Goal: Task Accomplishment & Management: Use online tool/utility

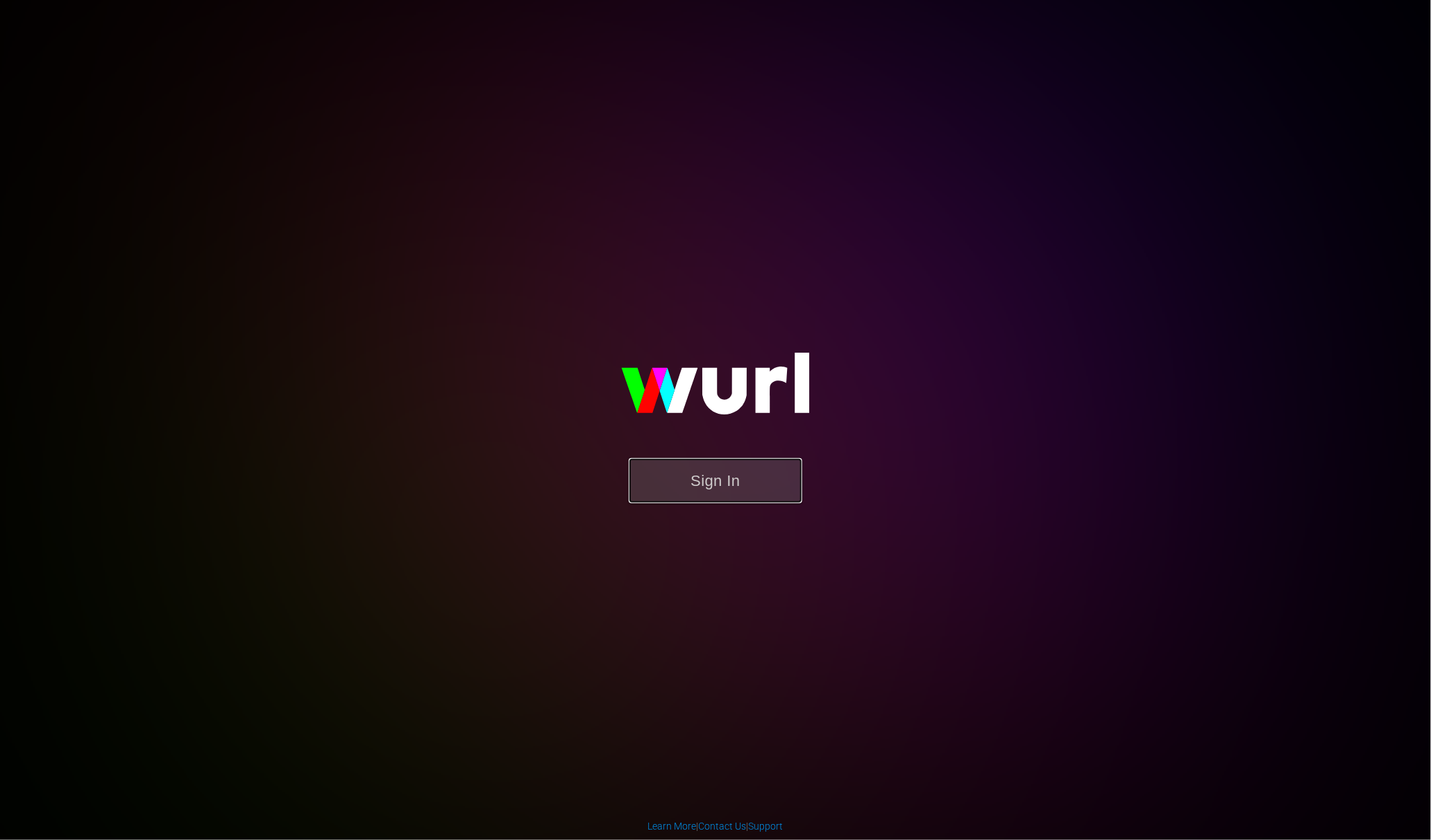
click at [740, 495] on button "Sign In" at bounding box center [715, 480] width 173 height 45
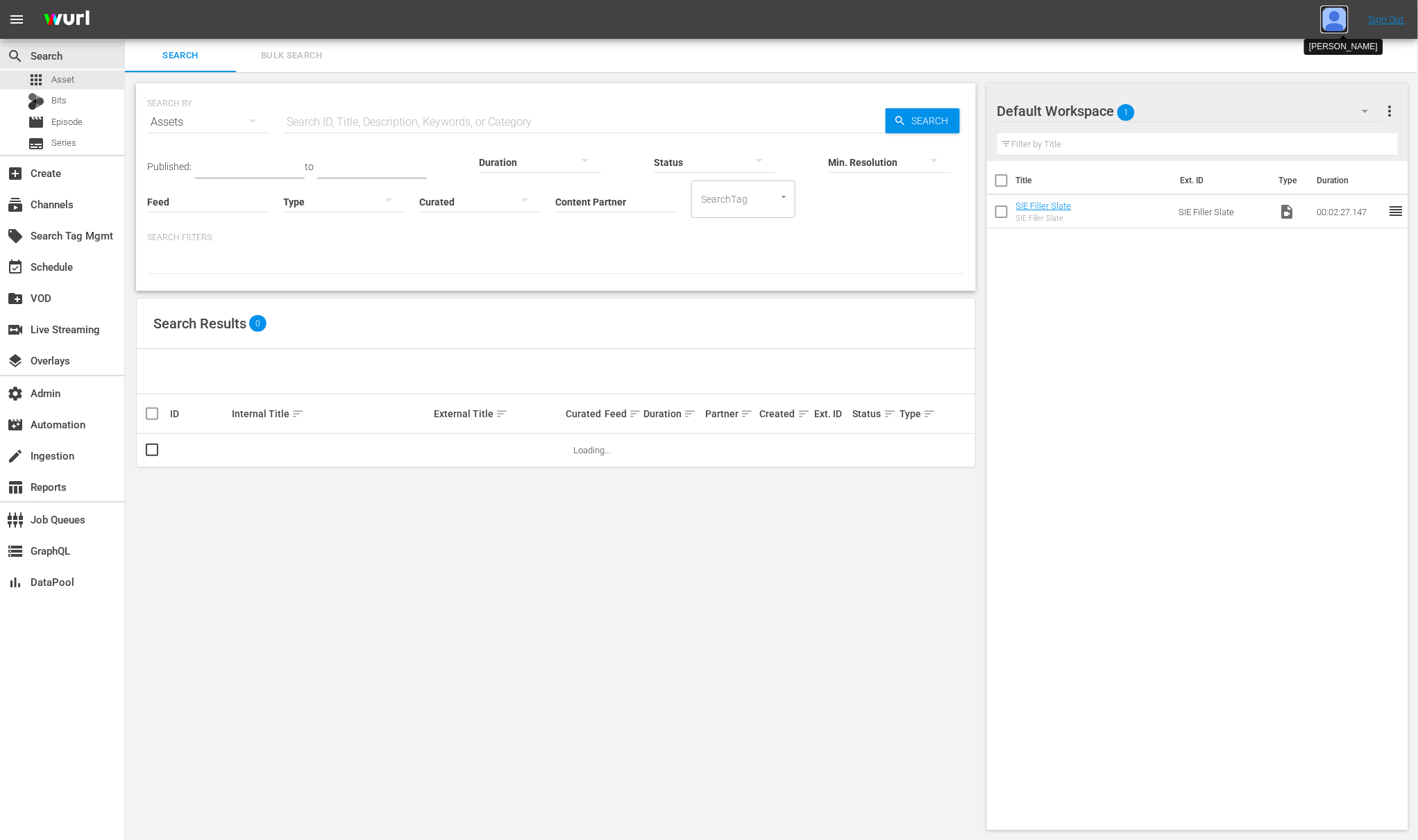
click at [1331, 21] on img at bounding box center [1334, 20] width 28 height 28
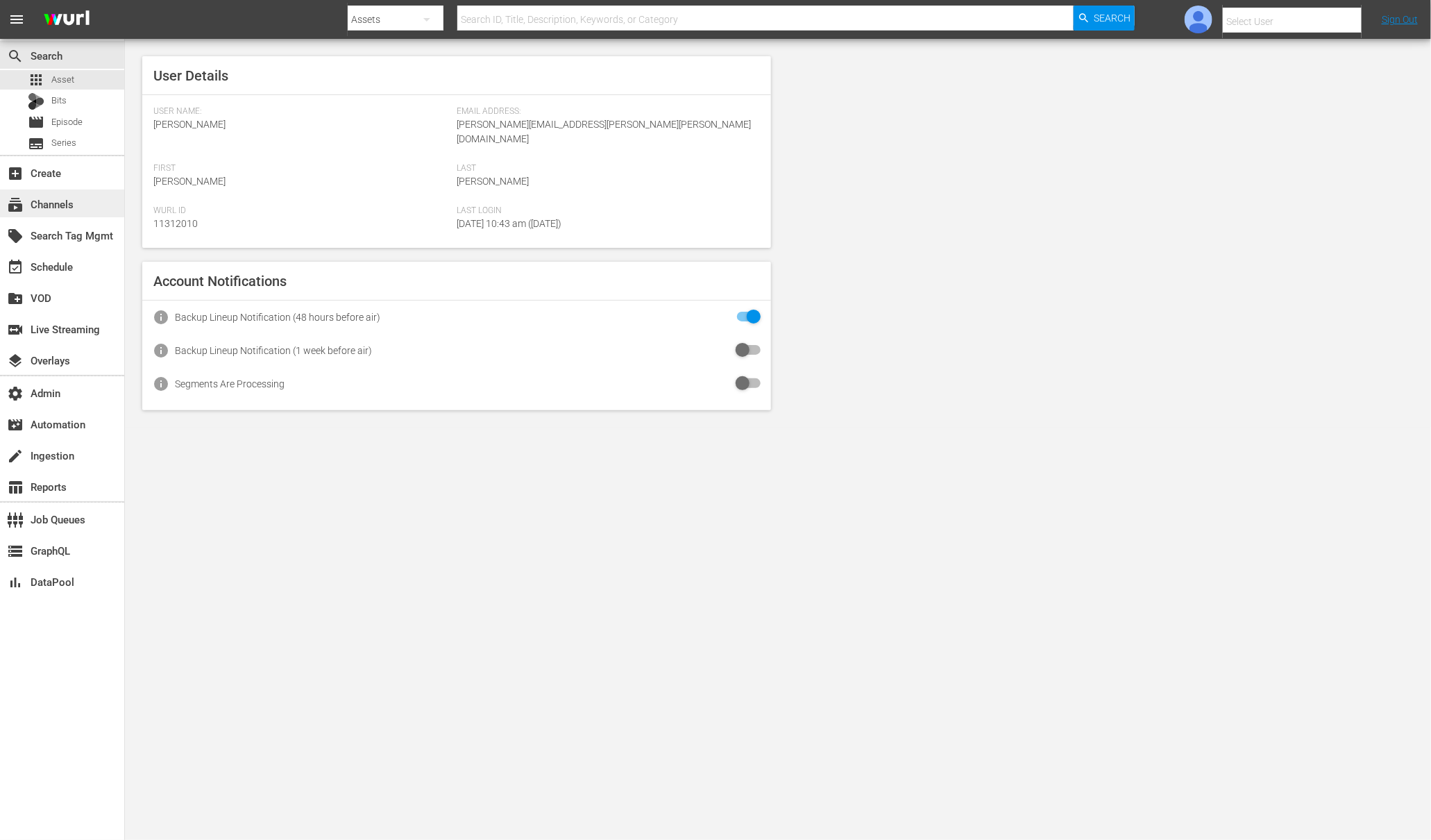
click at [40, 202] on div "subscriptions Channels" at bounding box center [38, 201] width 77 height 12
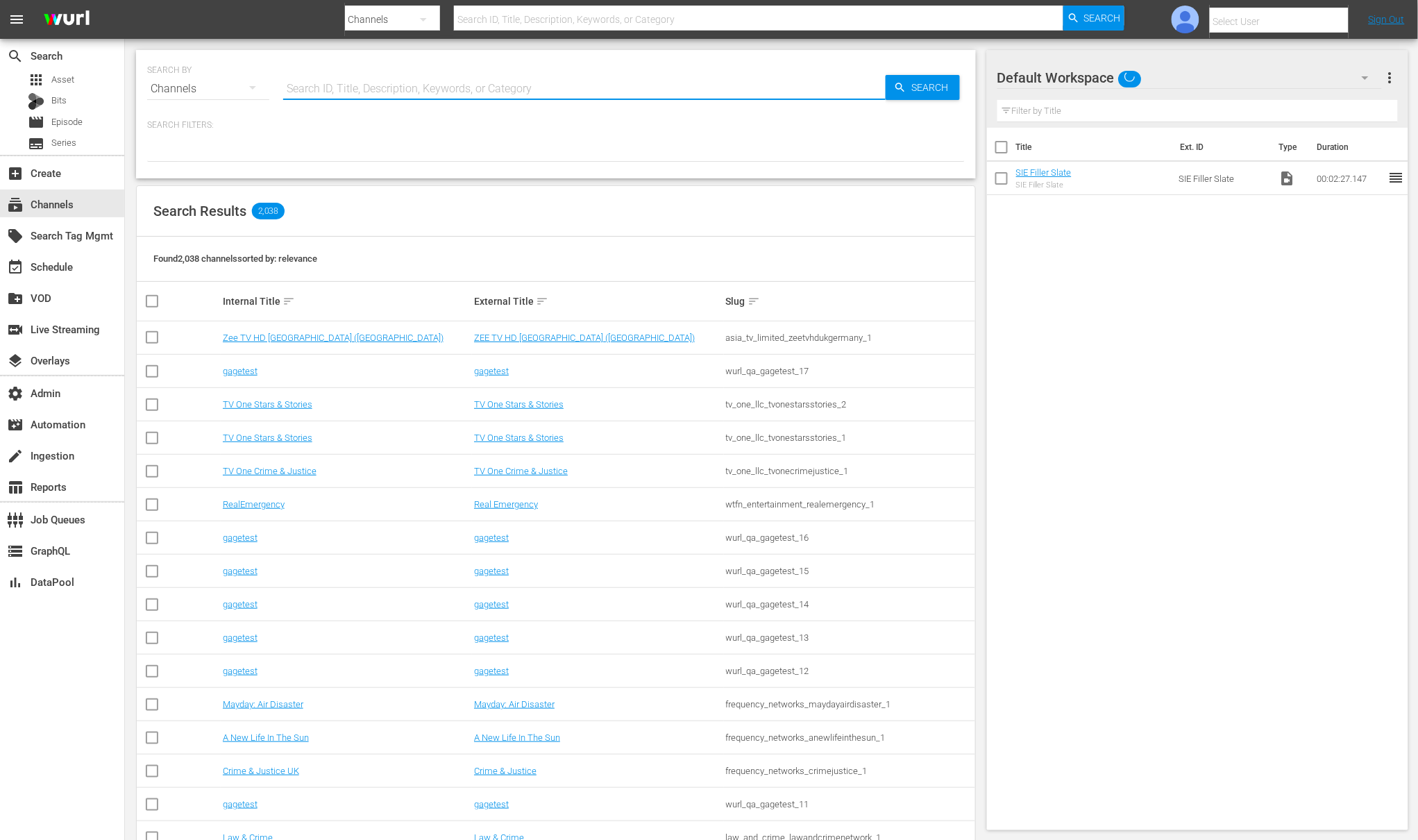
click at [397, 88] on input "text" at bounding box center [585, 89] width 602 height 34
type input "demo channel"
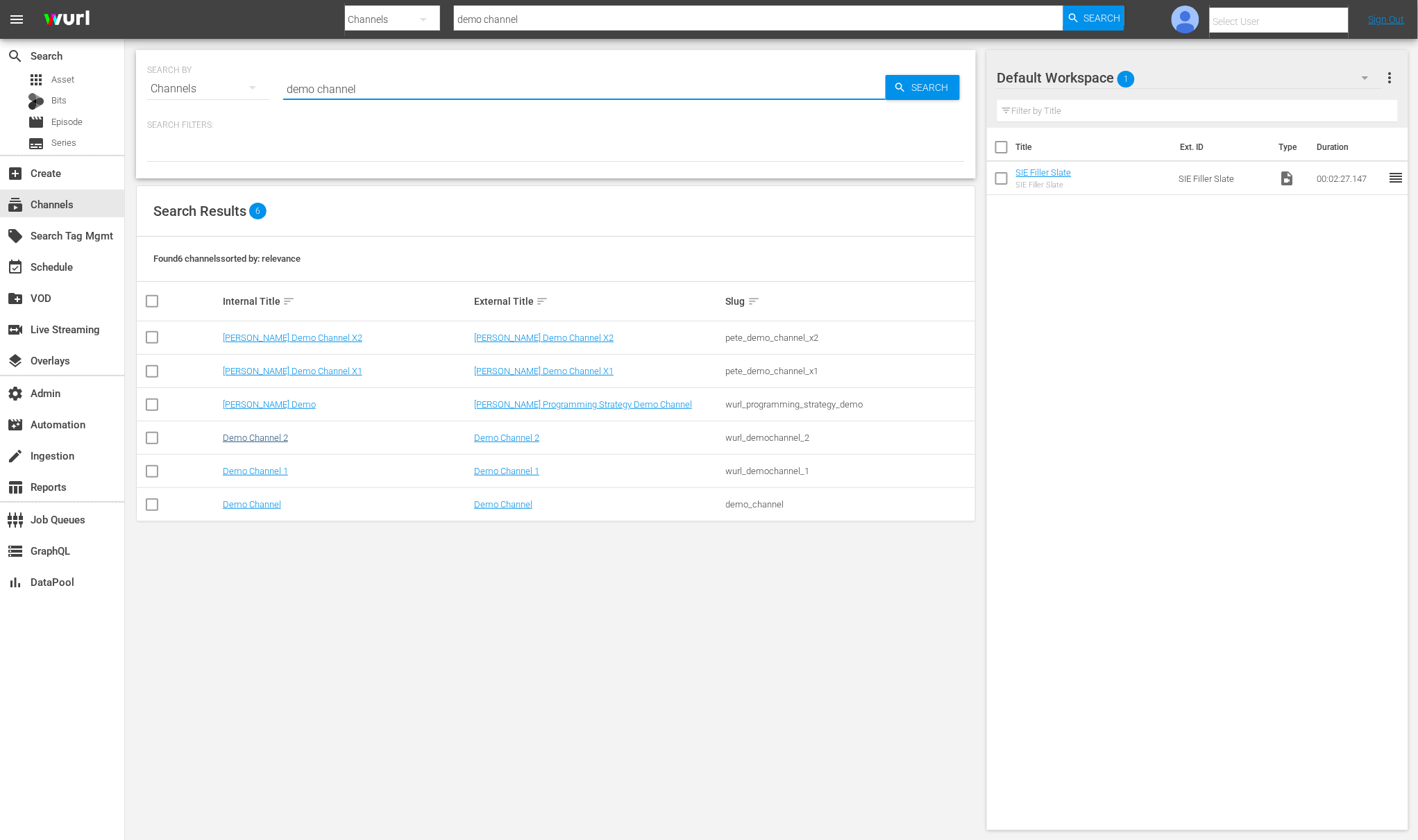
type input "demo channel"
click at [276, 443] on link "Demo Channel 2" at bounding box center [255, 437] width 65 height 10
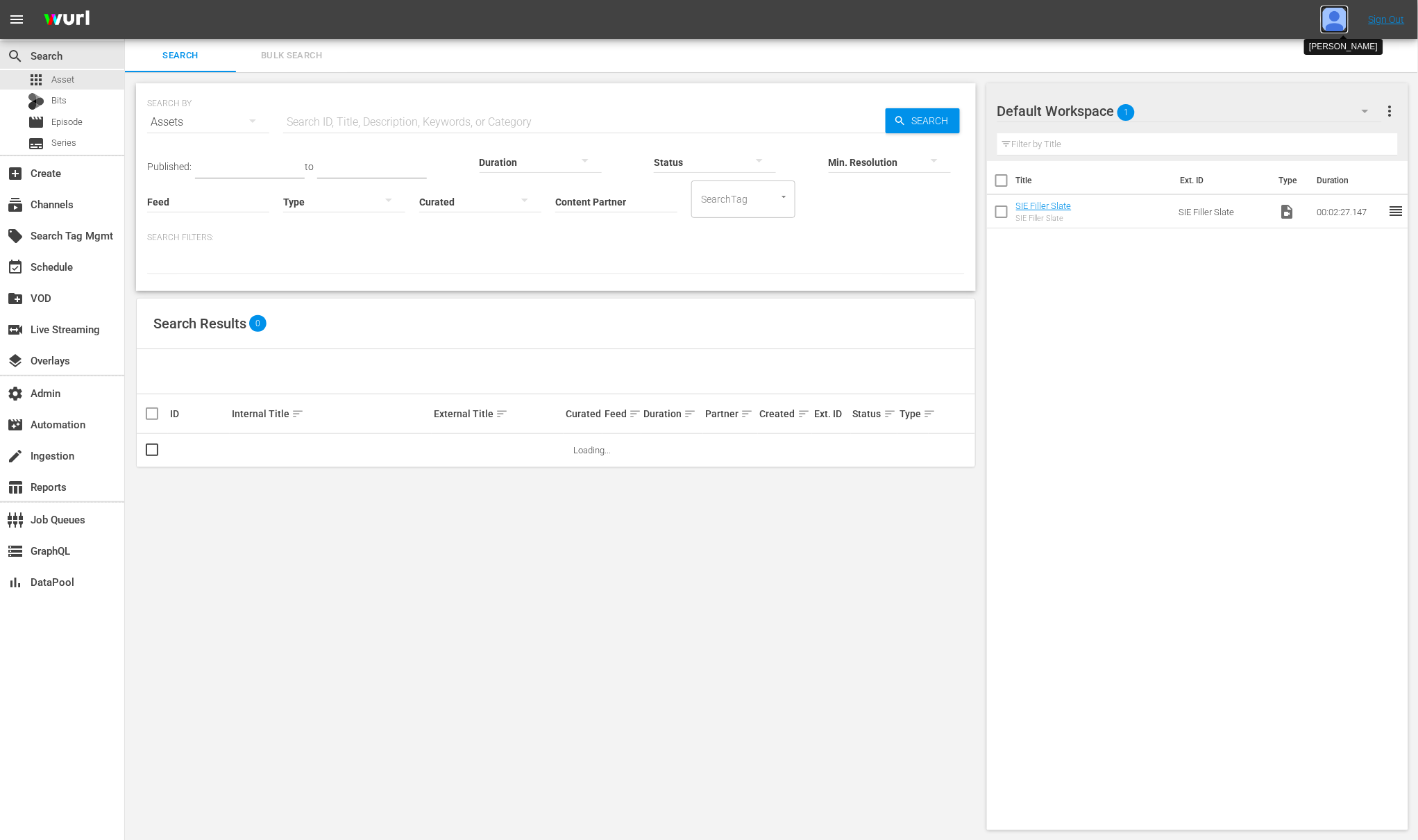
click at [1329, 19] on img at bounding box center [1334, 20] width 28 height 28
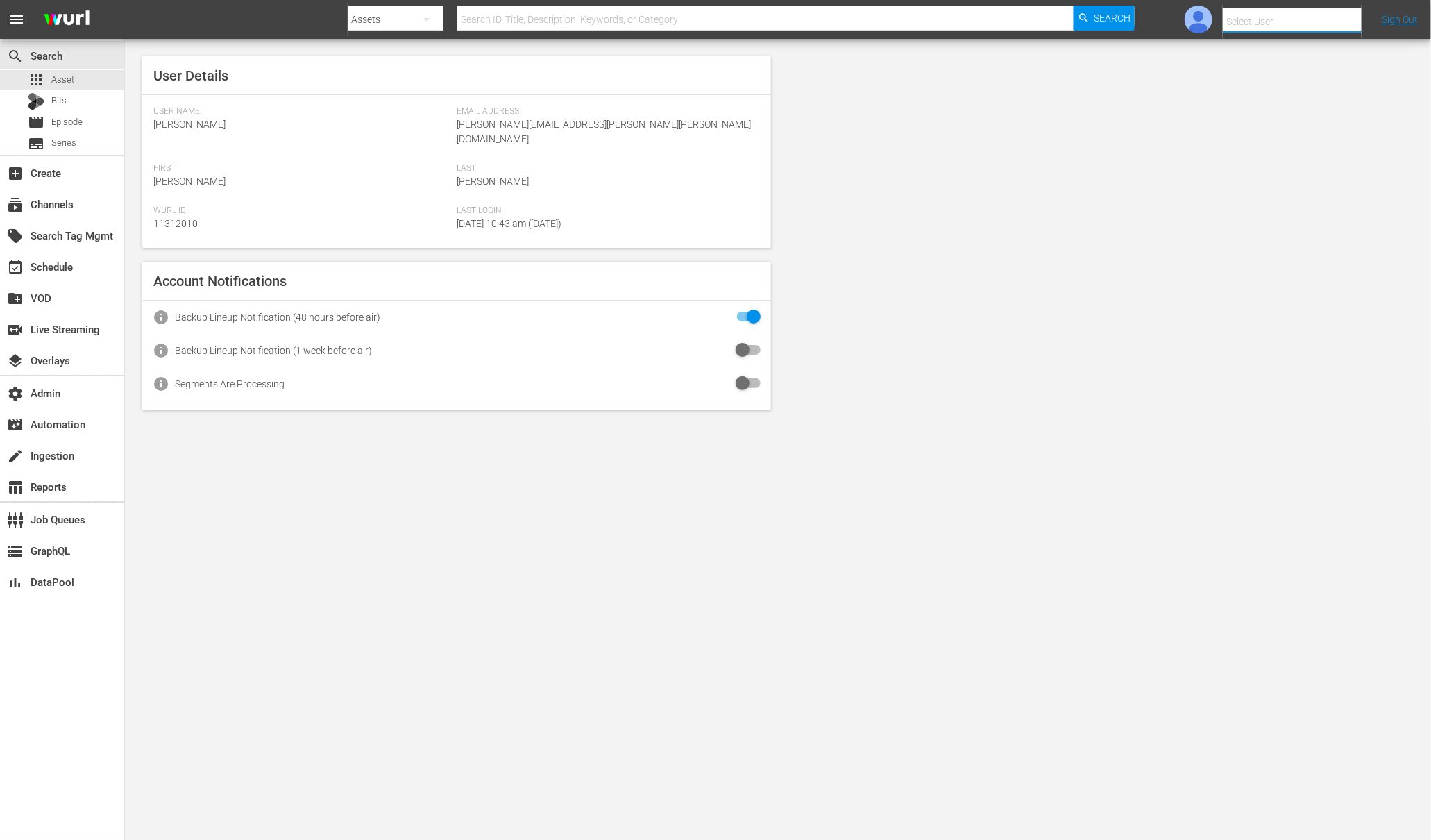
click at [1303, 21] on input "text" at bounding box center [1312, 21] width 178 height 34
click at [1319, 98] on div "Amalia1 Garcia1 <amalia.garcia+testing1@wurl.com>" at bounding box center [1269, 93] width 216 height 34
type input "Amalia1 Garcia1 (11312213)"
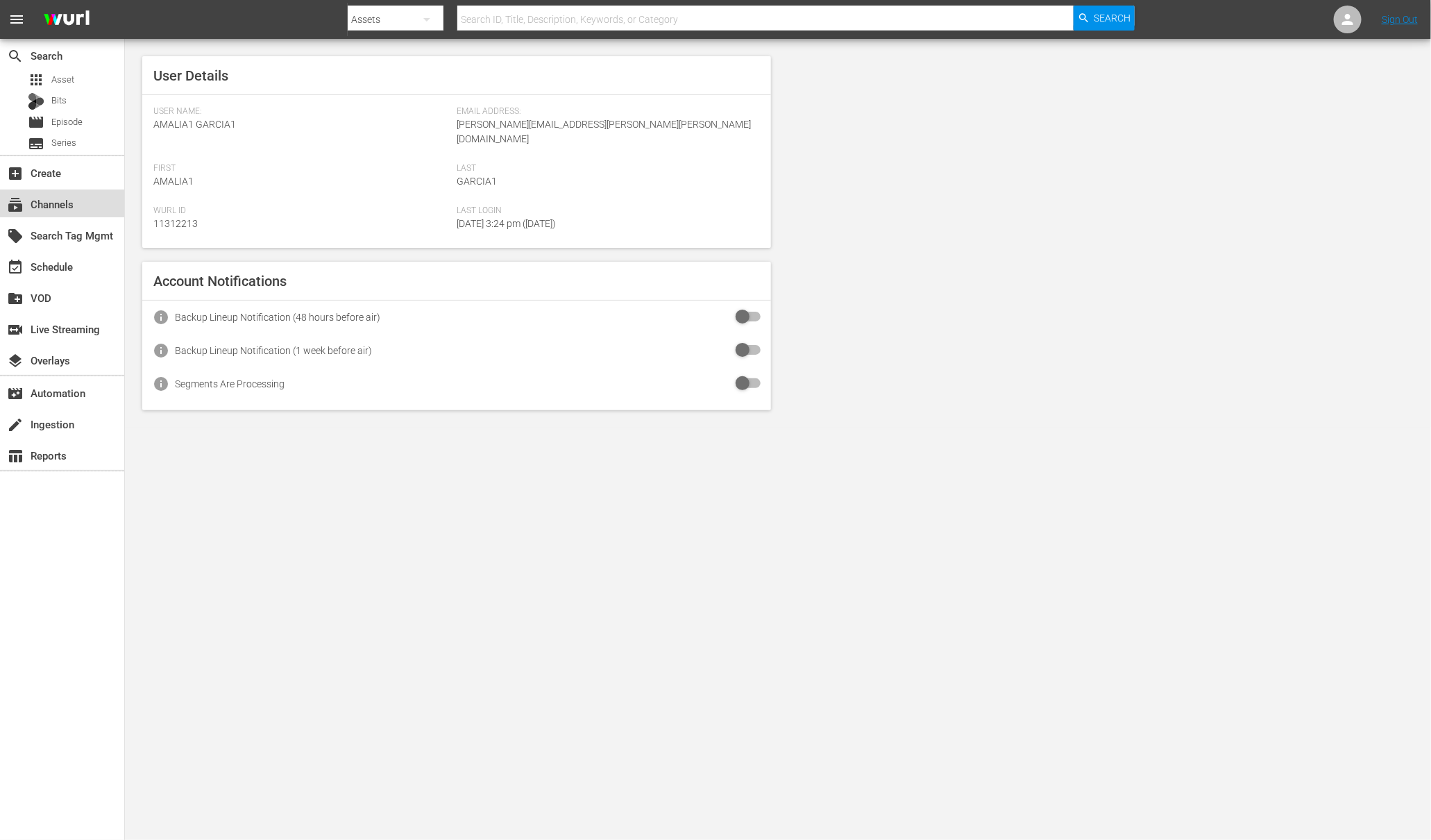
click at [52, 204] on div "subscriptions Channels" at bounding box center [38, 201] width 77 height 12
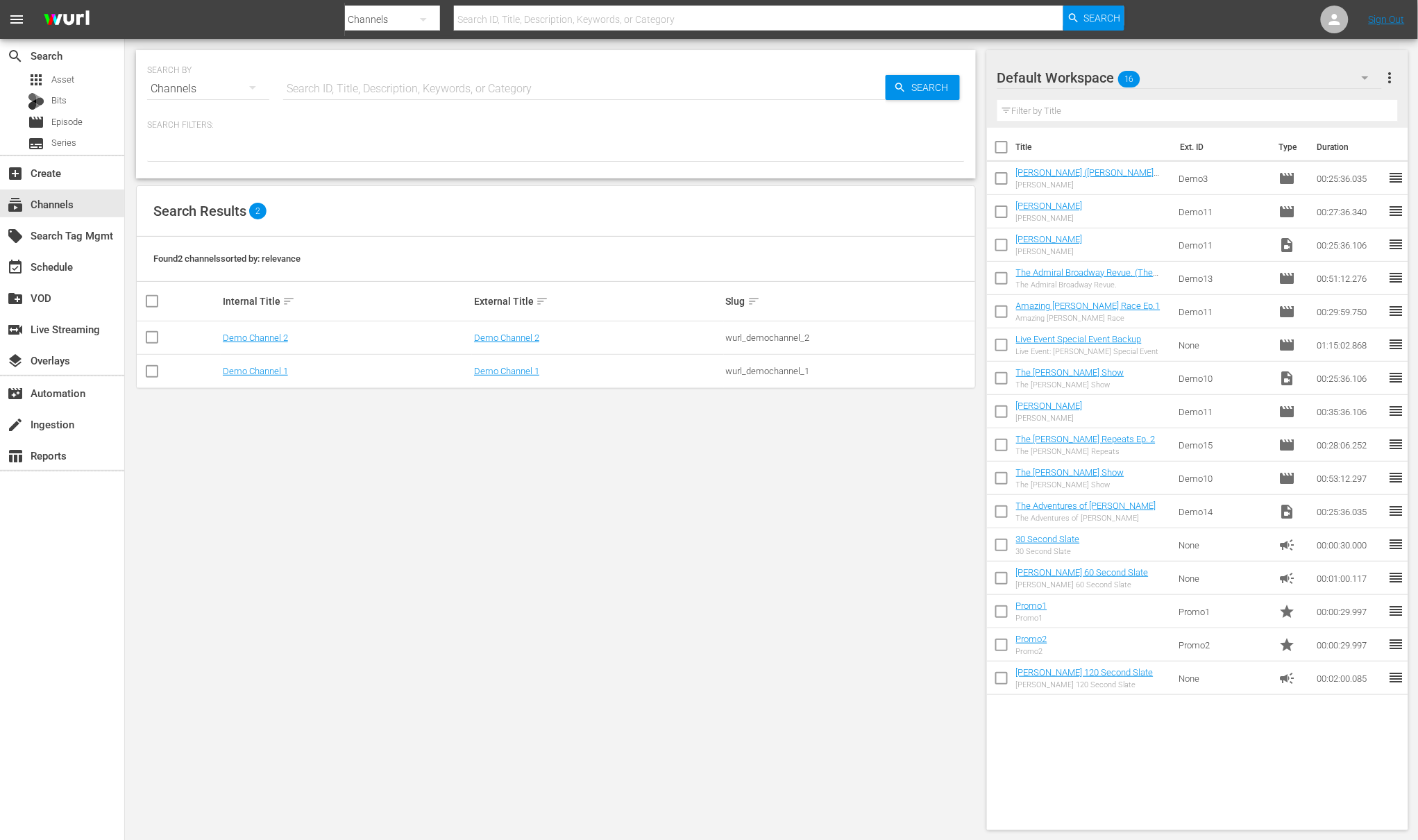
click at [1351, 21] on nav "menu Search By Channels Search ID, Title, Description, Keywords, or Category Se…" at bounding box center [709, 20] width 1418 height 39
click at [1342, 21] on icon at bounding box center [1334, 20] width 17 height 17
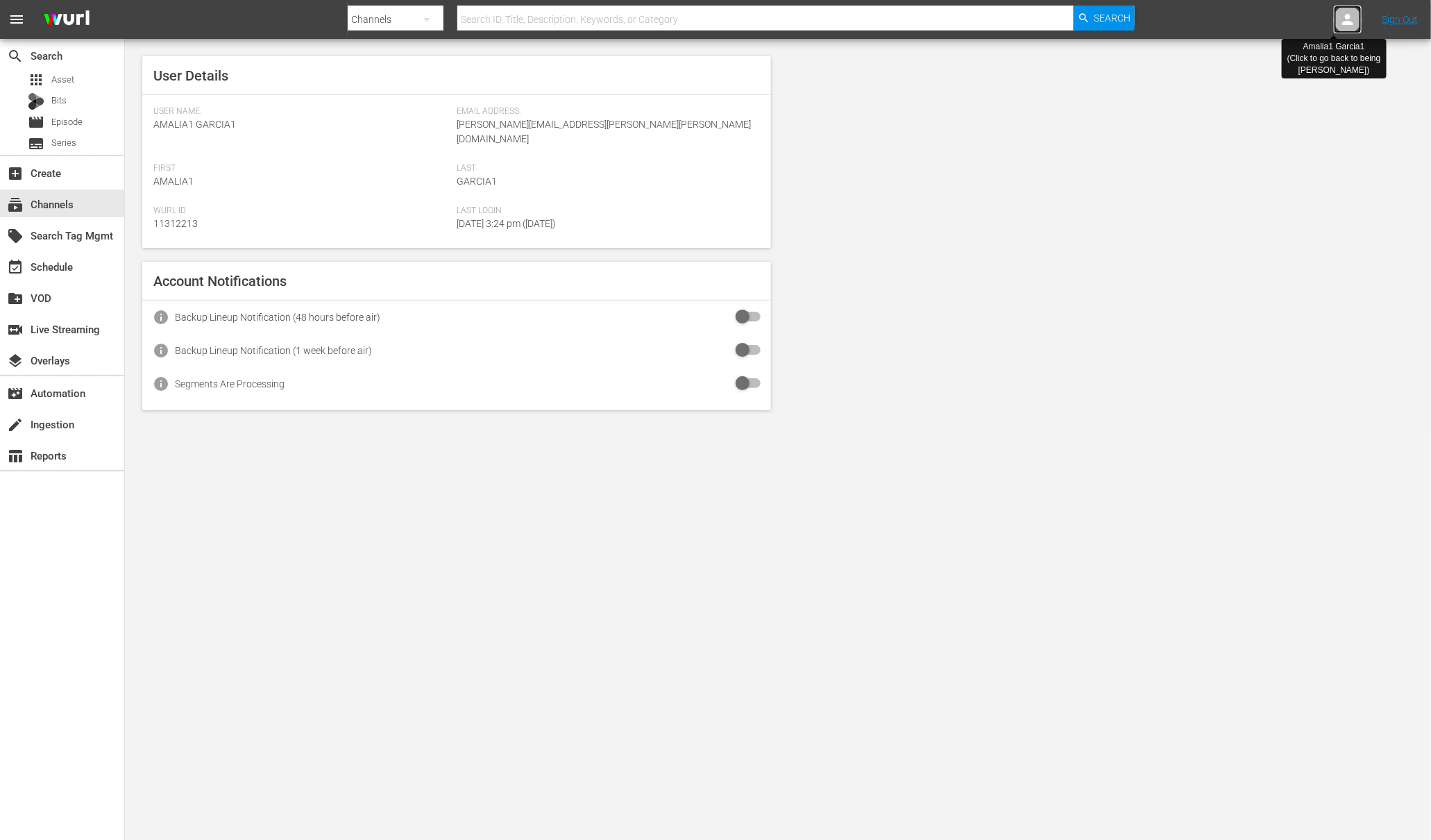
click at [1350, 19] on icon at bounding box center [1348, 20] width 17 height 17
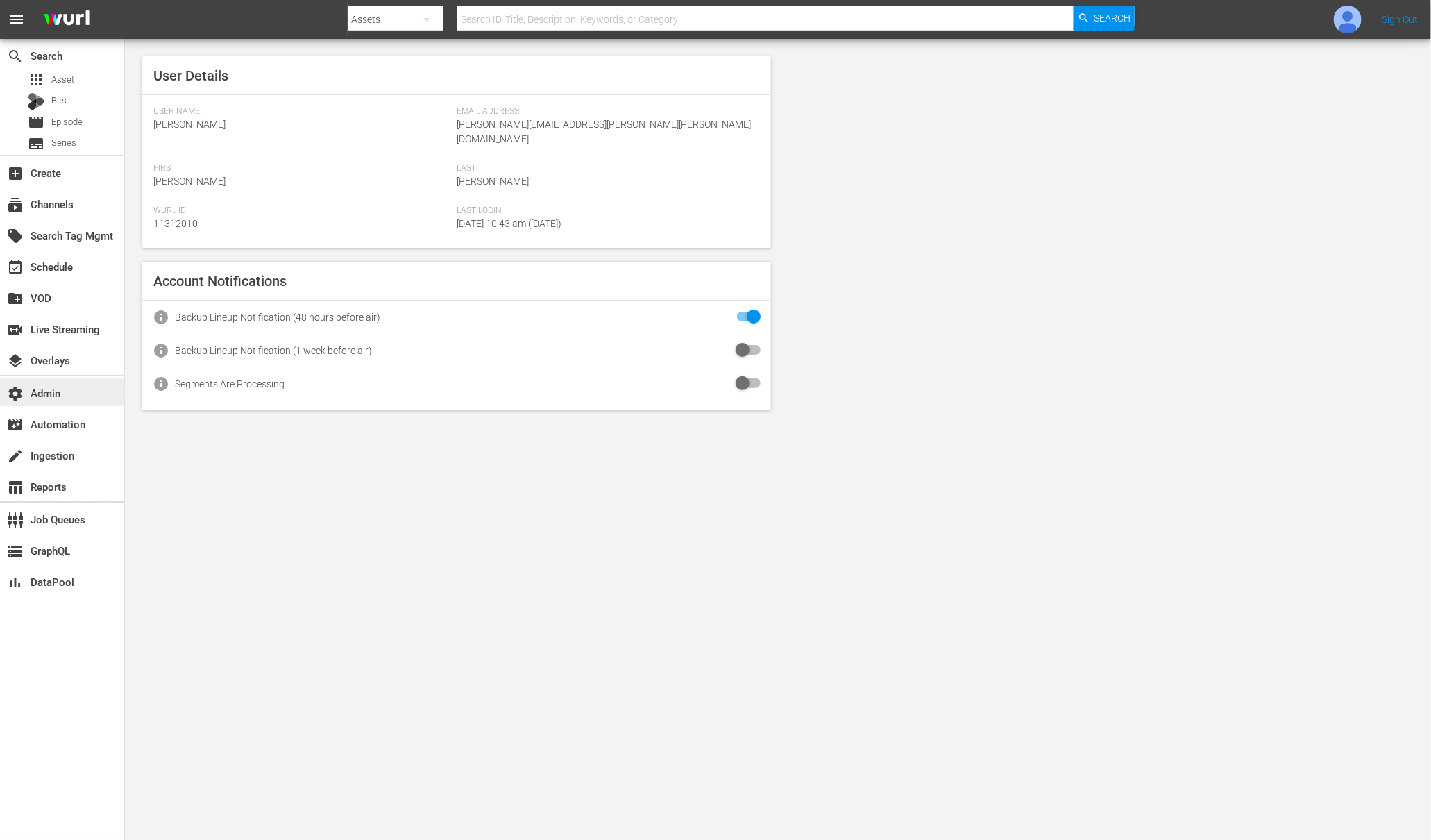
click at [42, 383] on div "settings Admin" at bounding box center [62, 392] width 124 height 28
click at [55, 194] on div "subscriptions Channels" at bounding box center [62, 203] width 124 height 28
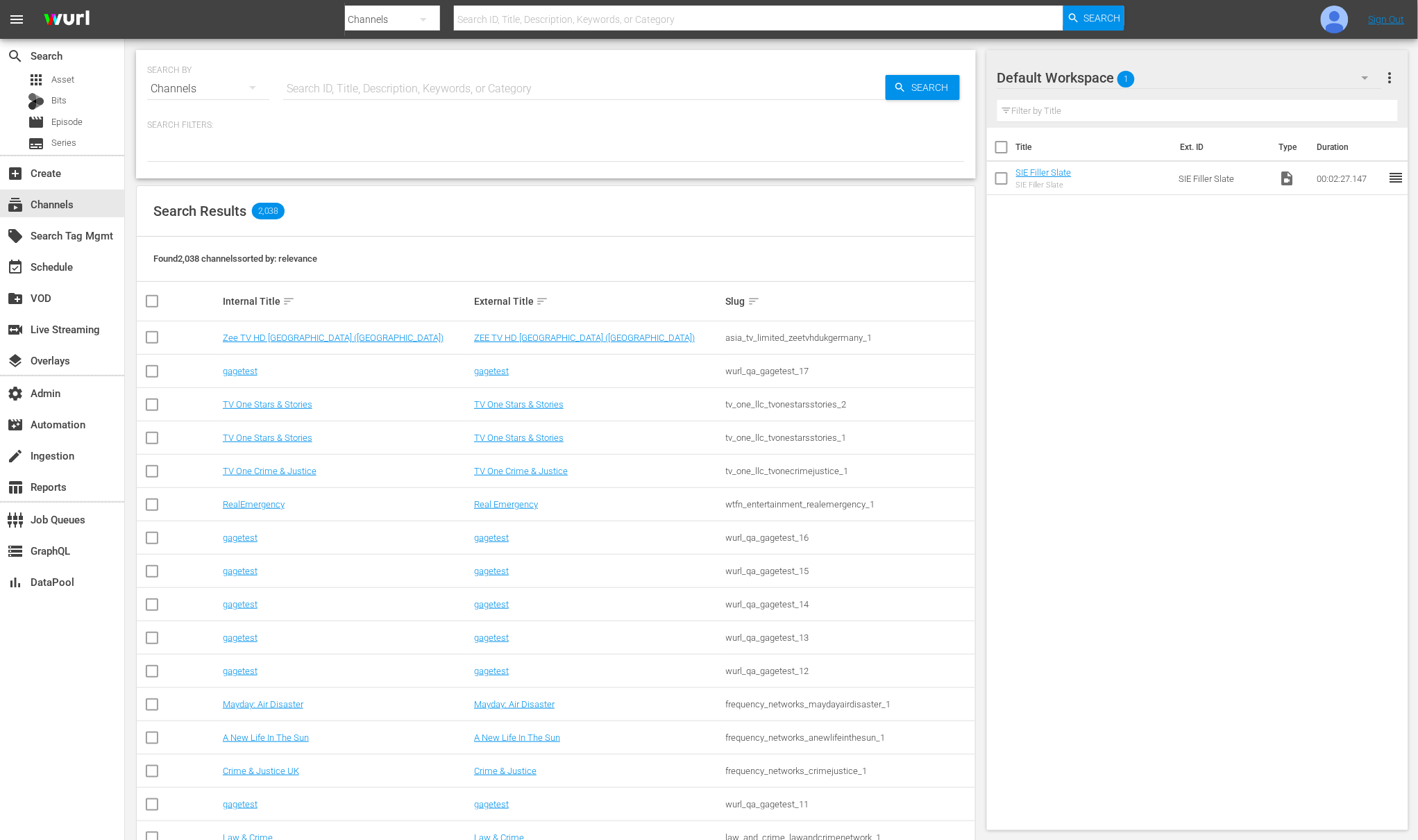
click at [349, 89] on input "text" at bounding box center [585, 89] width 602 height 34
type input "wurl demo"
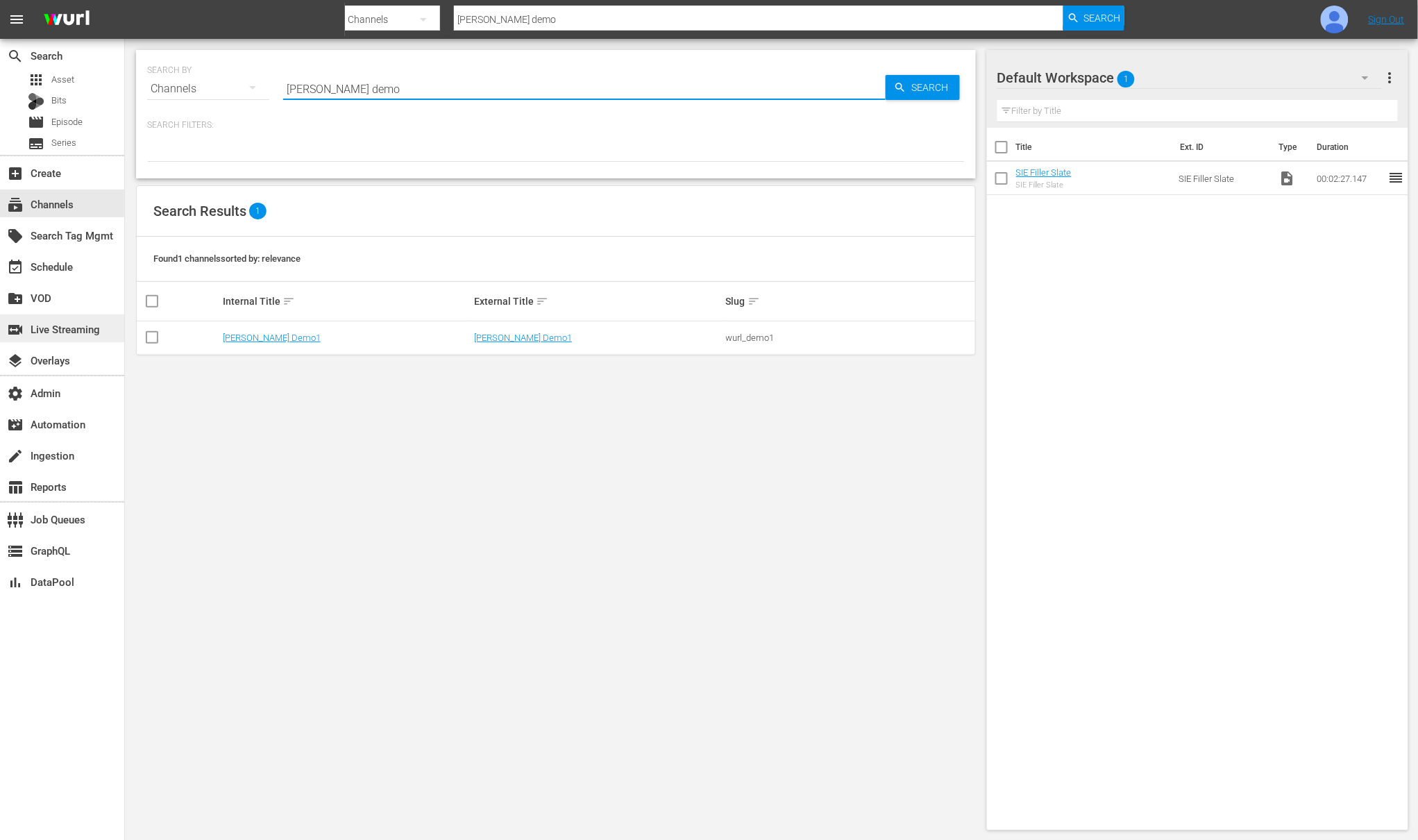
type input "wurl demo"
drag, startPoint x: 351, startPoint y: 91, endPoint x: 276, endPoint y: 87, distance: 75.1
click at [276, 87] on div "SEARCH BY Search By Channels Search ID, Title, Description, Keywords, or Catego…" at bounding box center [556, 81] width 818 height 50
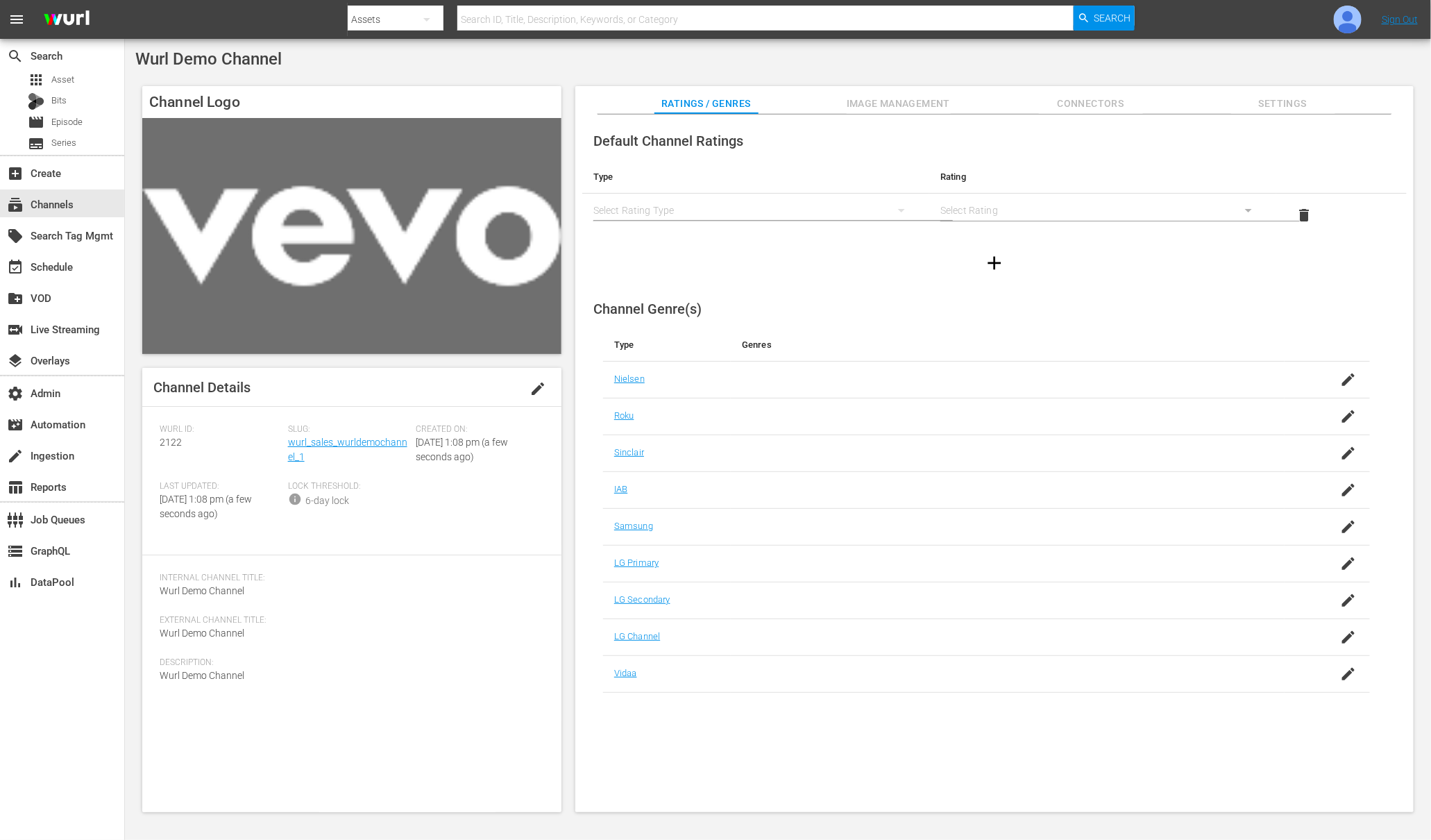
click at [889, 93] on button "Image Management" at bounding box center [899, 100] width 104 height 28
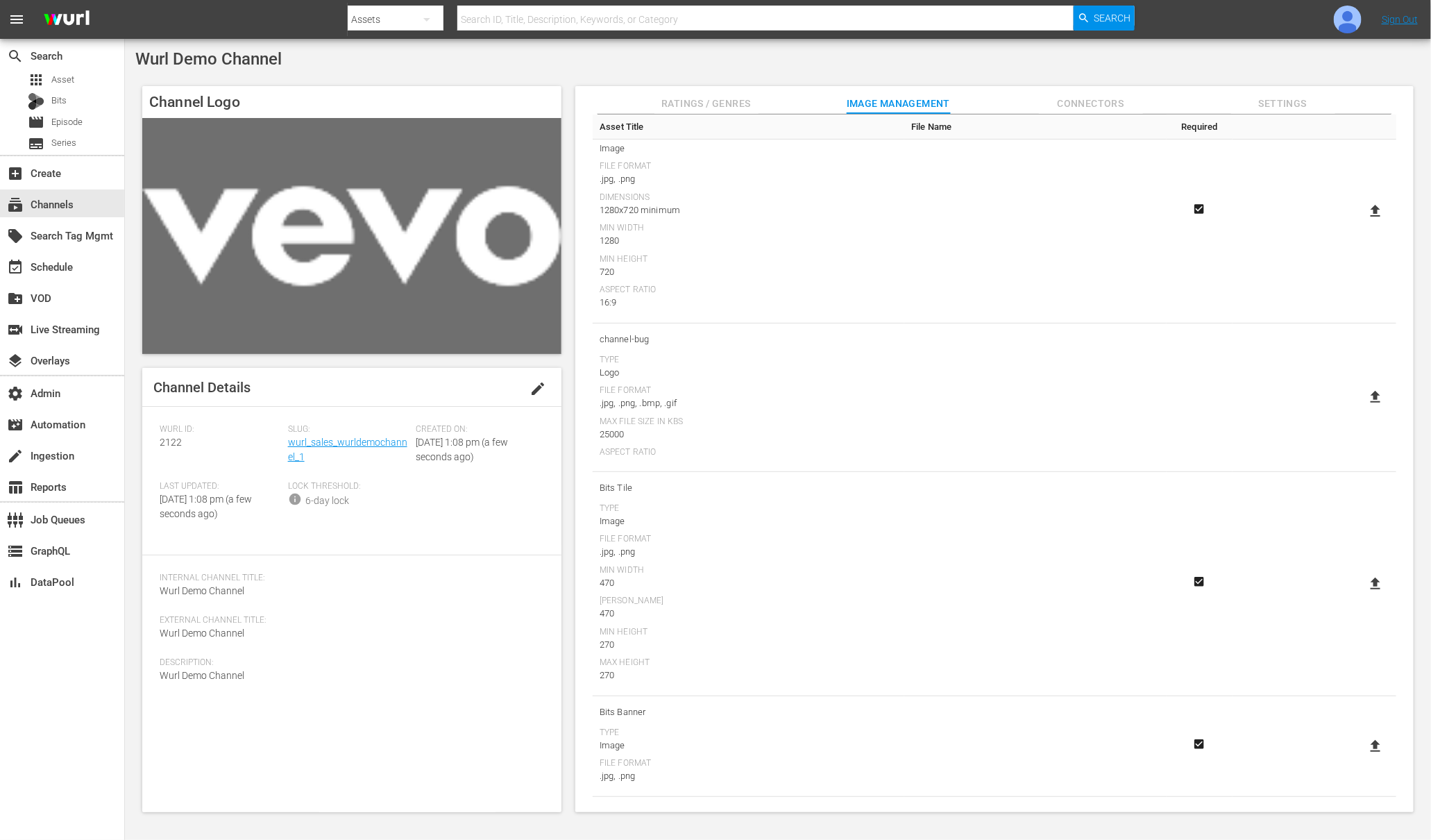
scroll to position [127, 0]
click at [1370, 208] on icon at bounding box center [1375, 209] width 9 height 12
click at [1362, 221] on input "file" at bounding box center [1361, 221] width 1 height 1
click at [47, 201] on div "subscriptions Channels" at bounding box center [38, 201] width 77 height 12
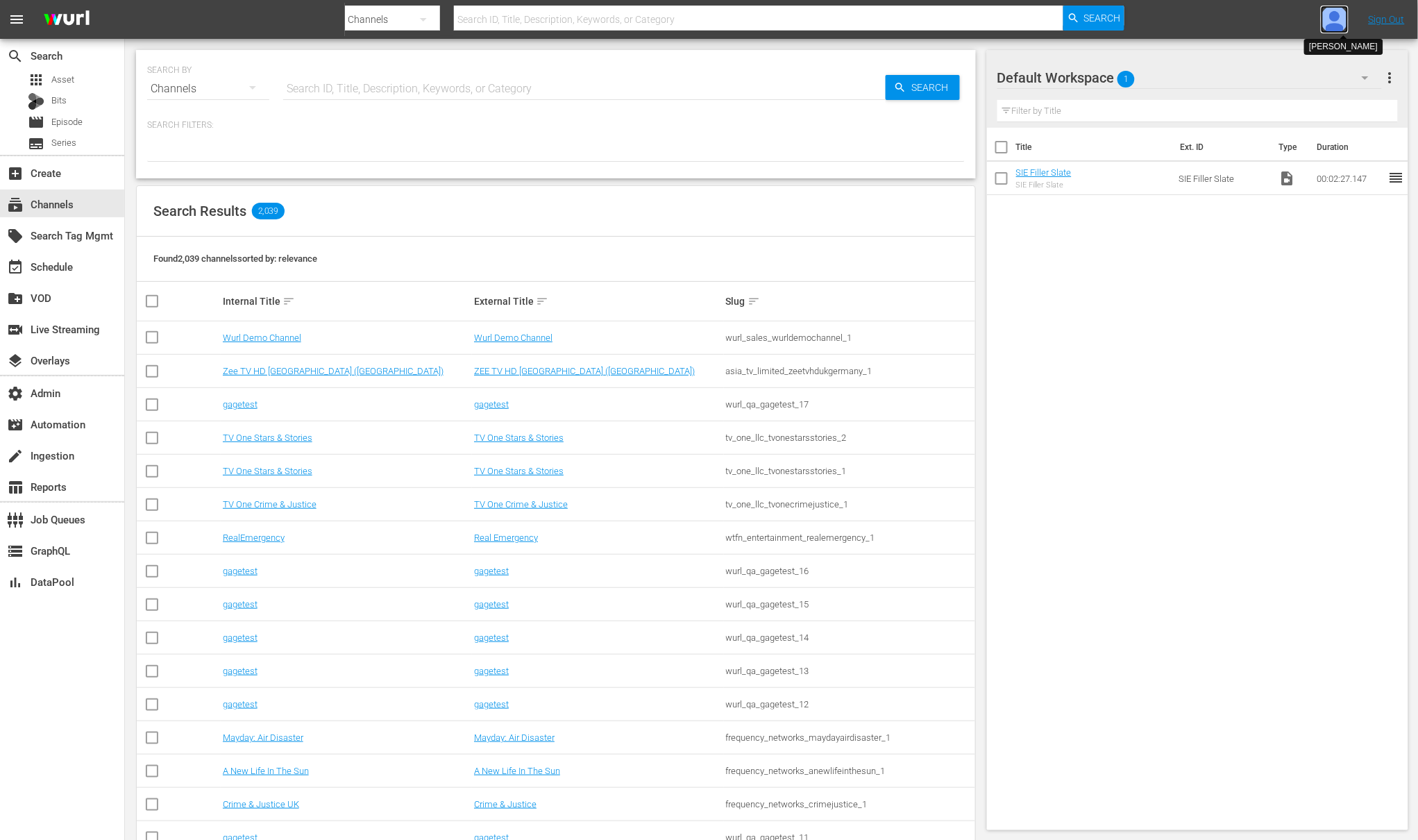
click at [1335, 17] on img at bounding box center [1334, 20] width 28 height 28
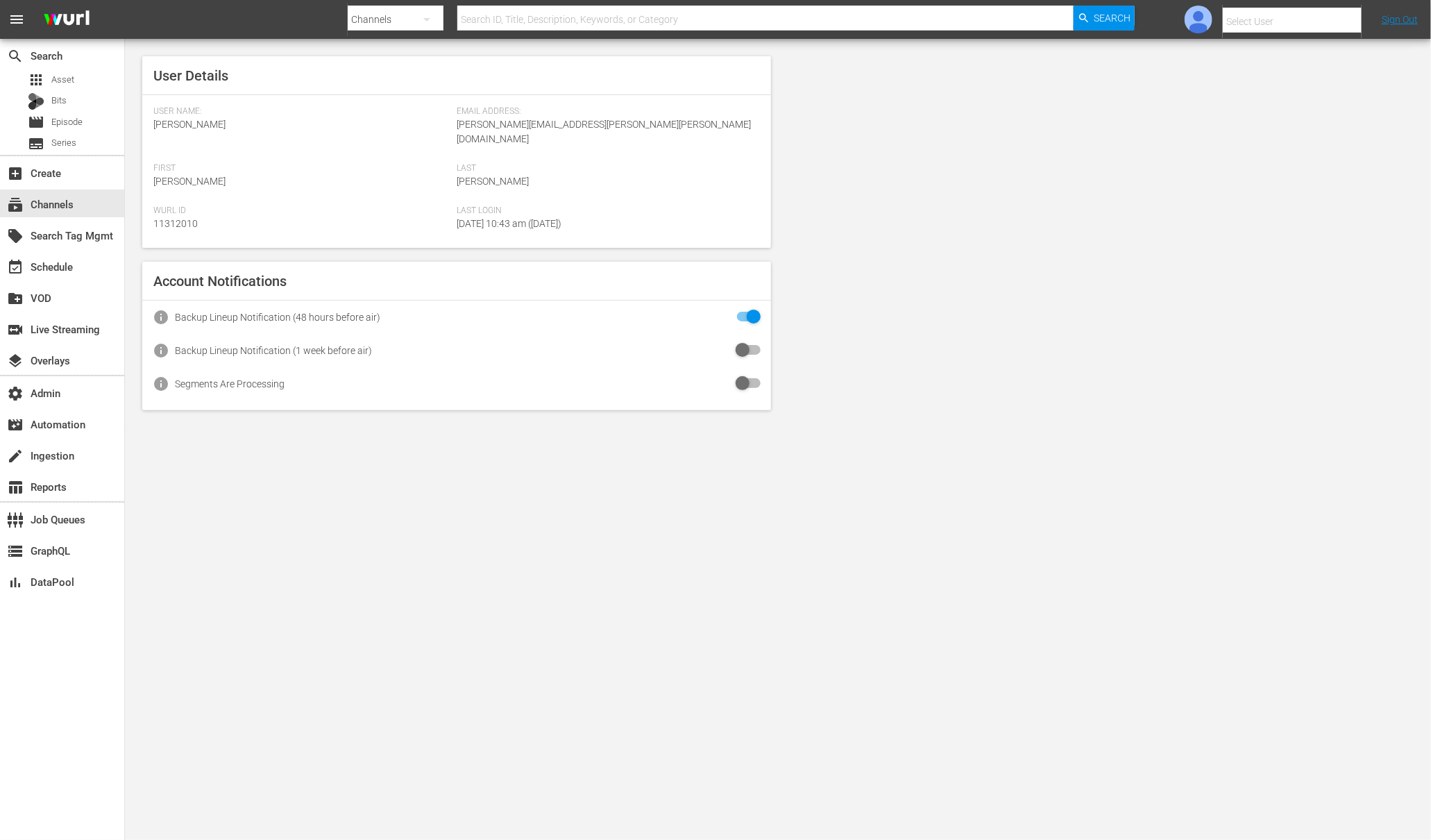
click at [1320, 21] on input "text" at bounding box center [1312, 21] width 178 height 34
click at [1331, 88] on div "Amalia1 Garcia1 <amalia.garcia+testing1@wurl.com>" at bounding box center [1269, 93] width 216 height 34
type input "Amalia1 Garcia1 (11312213)"
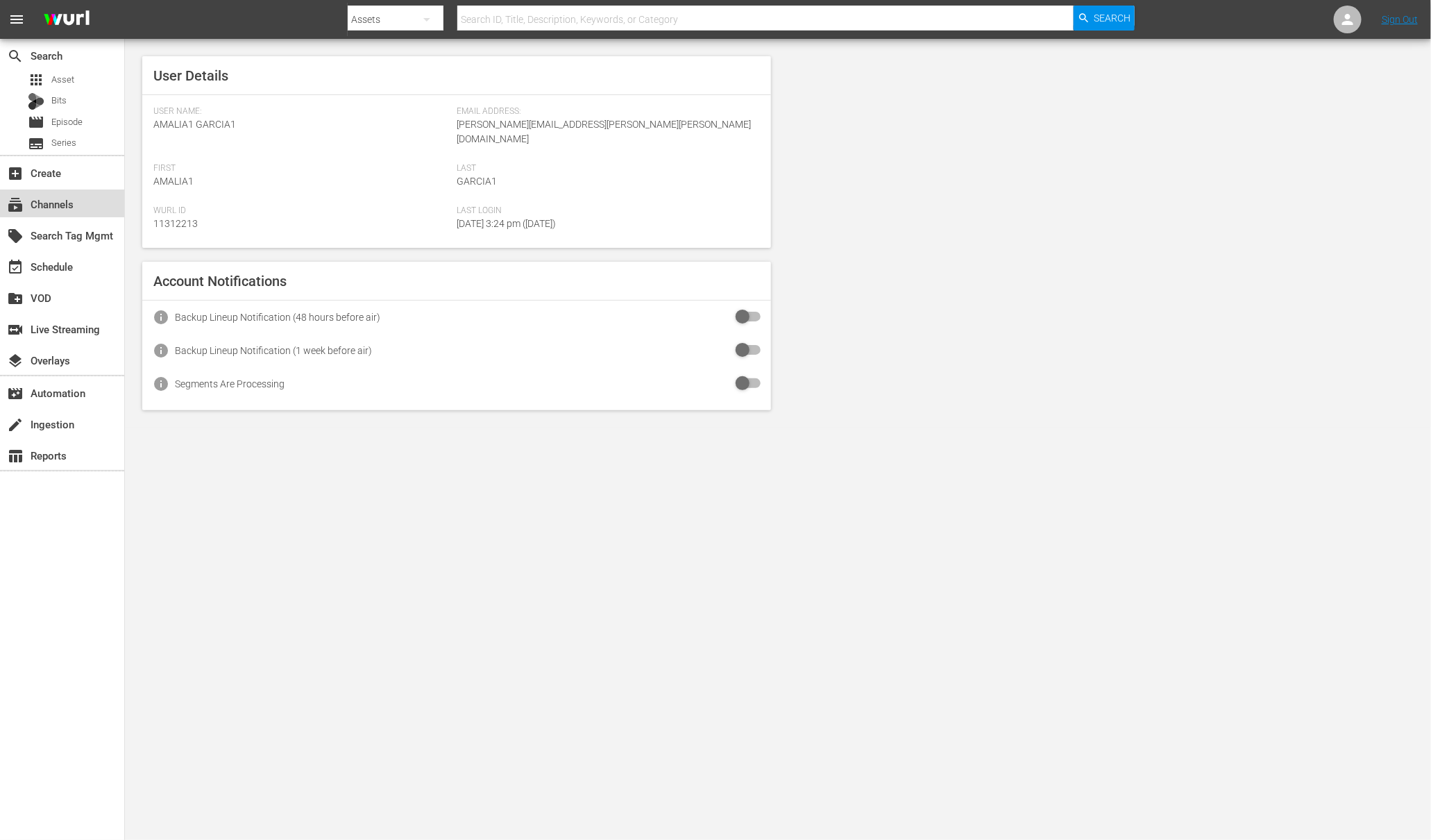
click at [57, 203] on div "subscriptions Channels" at bounding box center [38, 201] width 77 height 12
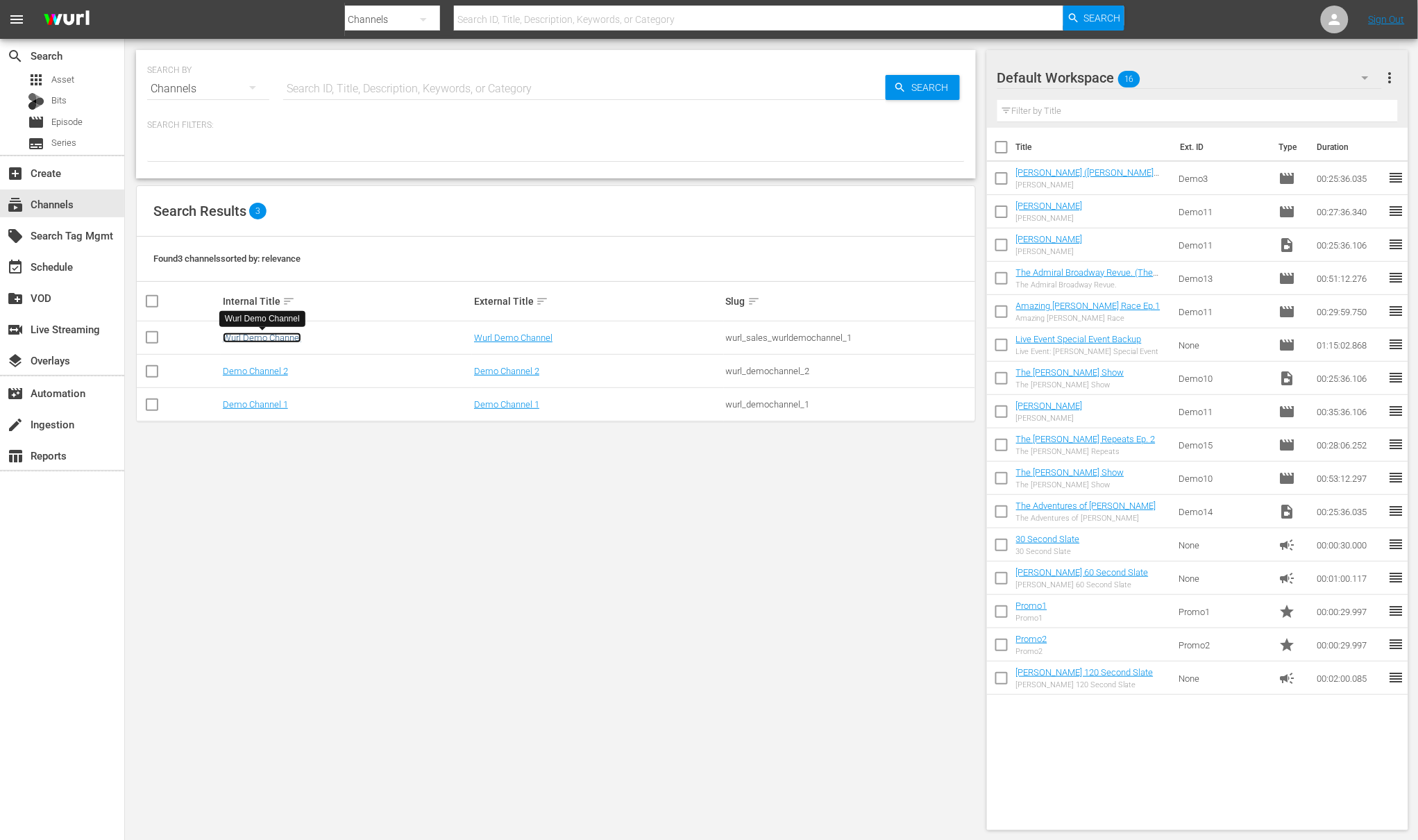
click at [279, 335] on link "Wurl Demo Channel" at bounding box center [262, 337] width 78 height 10
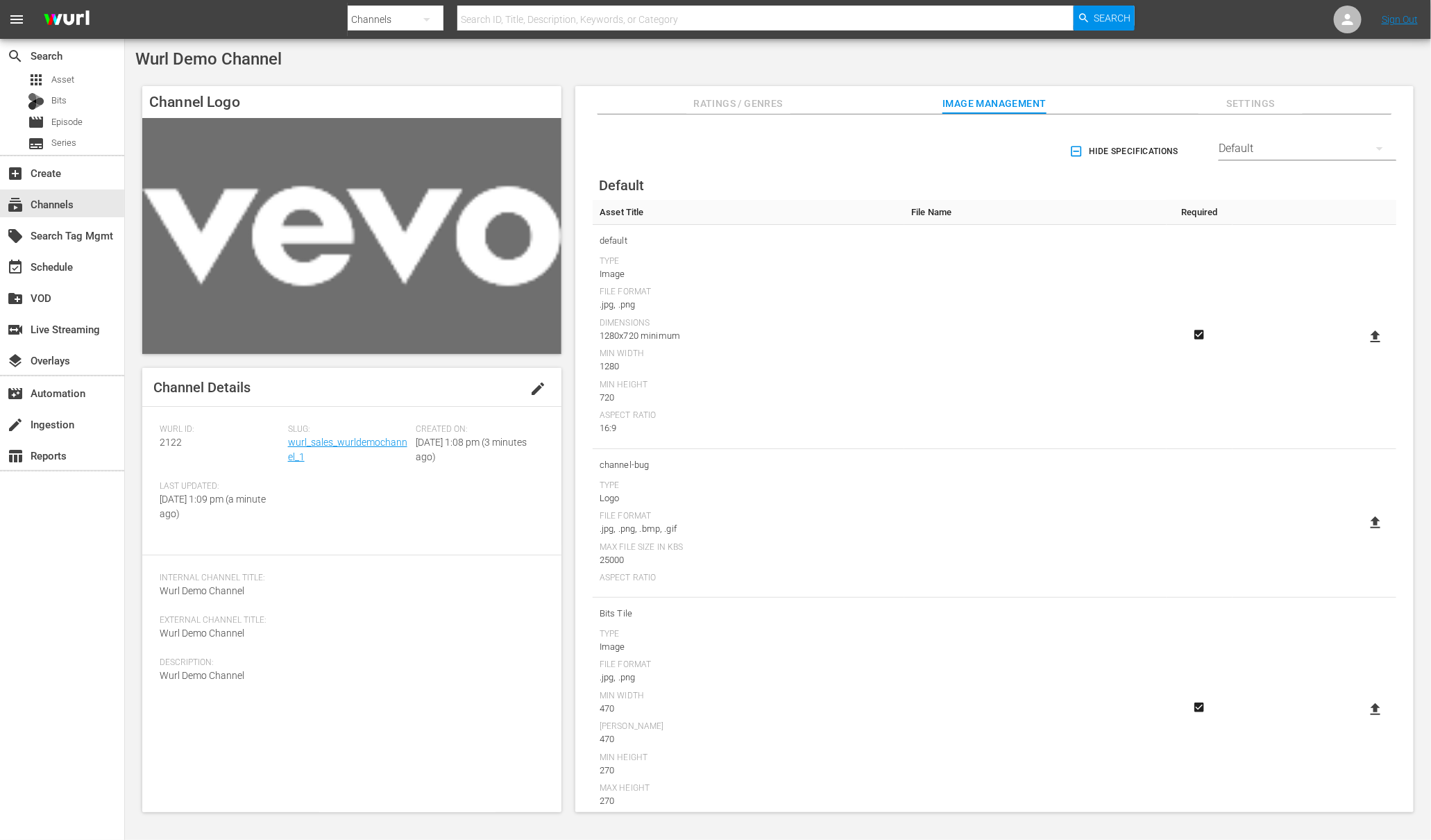
click at [1283, 151] on div "Default" at bounding box center [1307, 148] width 178 height 39
click at [1001, 190] on div "Enabled Streamers Default All Streamers Anoki Canela TV Free Movies Plus FreeCa…" at bounding box center [715, 420] width 1431 height 840
